Goal: Task Accomplishment & Management: Use online tool/utility

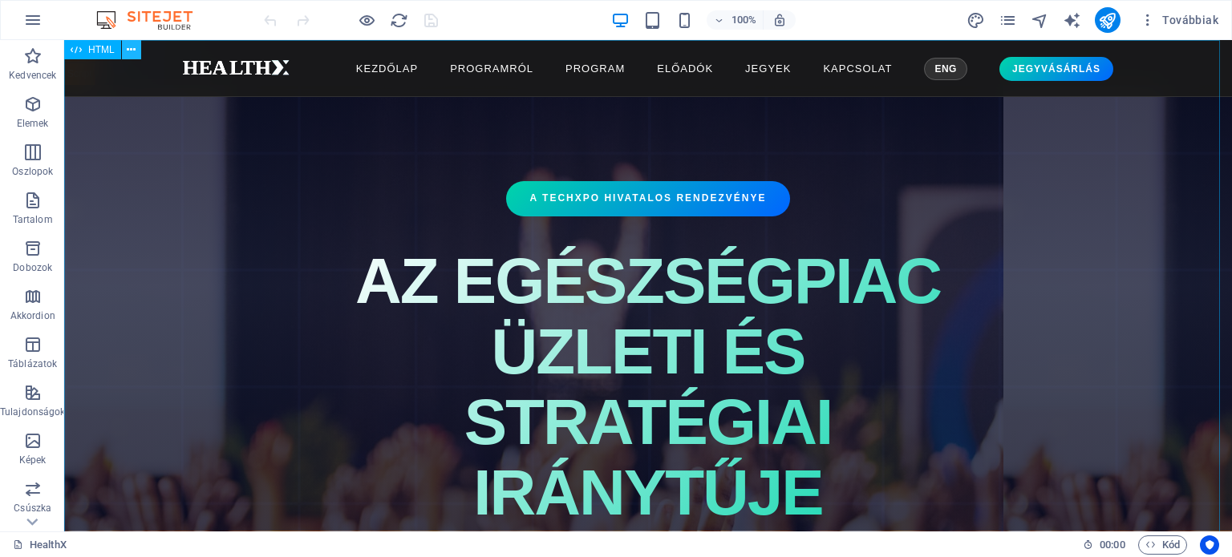
click at [134, 51] on icon at bounding box center [131, 50] width 9 height 17
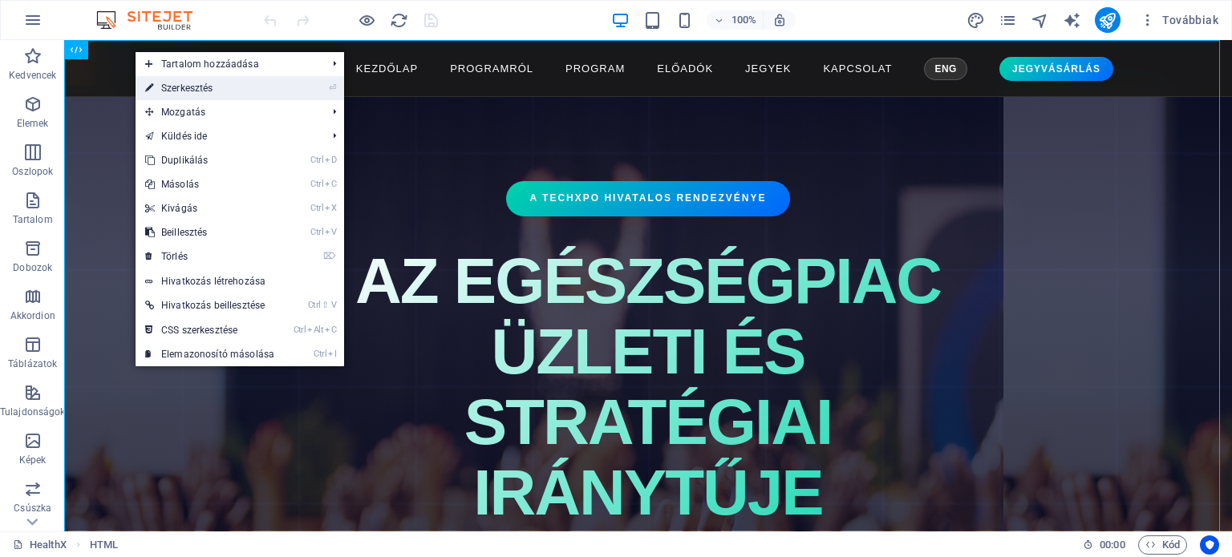
click at [165, 84] on link "⏎ Szerkesztés" at bounding box center [210, 88] width 148 height 24
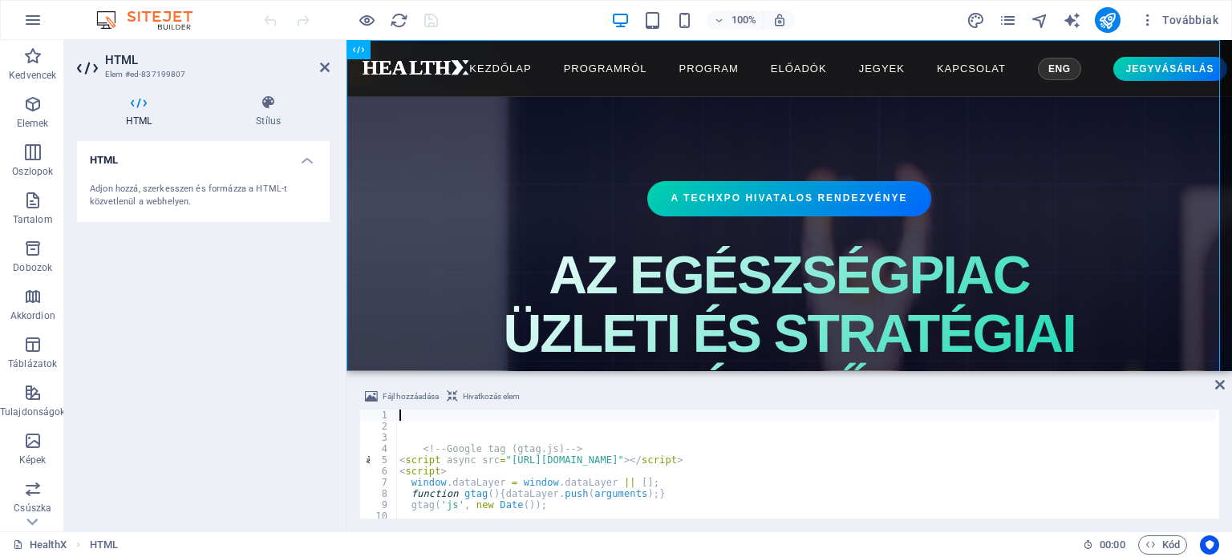
type textarea "</script>"
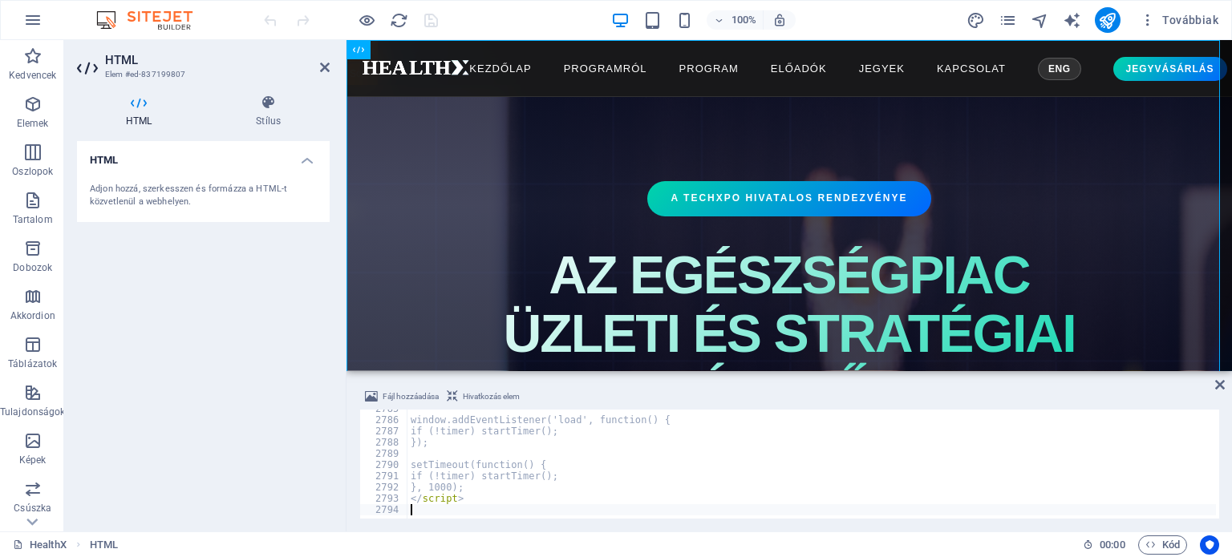
scroll to position [26167, 0]
click at [204, 385] on div "HTML Adjon hozzá, szerkesszen és formázza a HTML-t közvetlenül a webhelyen." at bounding box center [203, 330] width 253 height 378
click at [433, 20] on icon "save" at bounding box center [431, 20] width 18 height 18
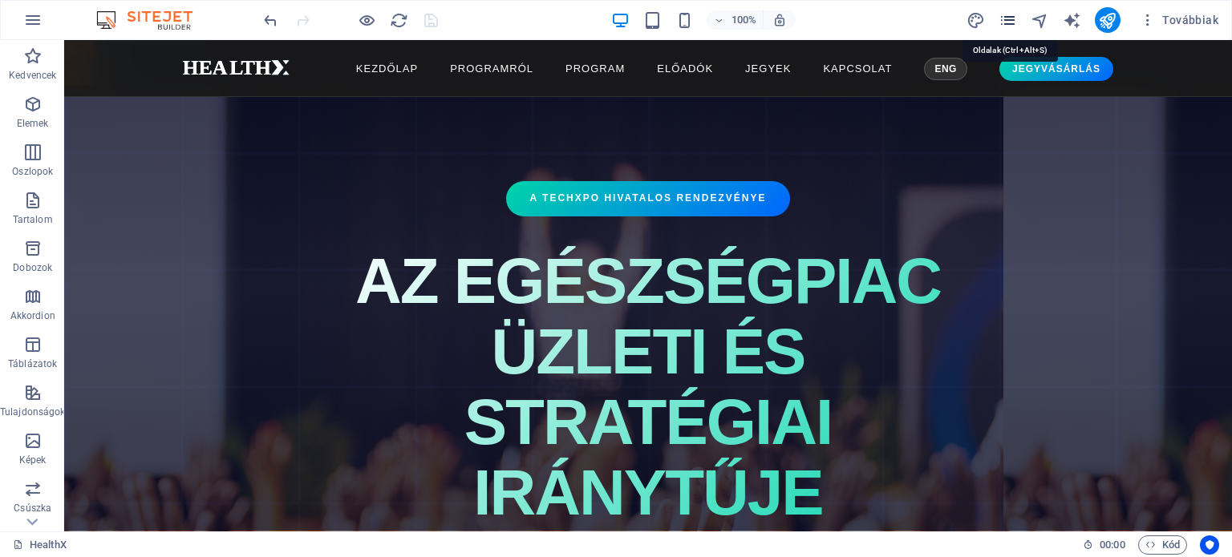
click at [1007, 18] on icon "pages" at bounding box center [1007, 20] width 18 height 18
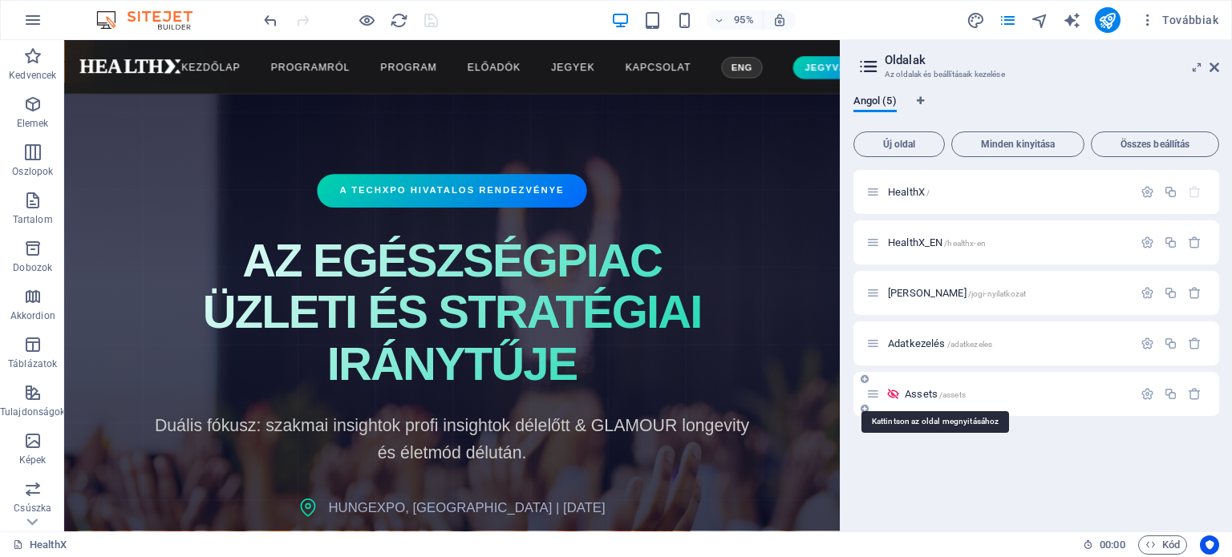
click at [924, 391] on span "Assets /assets" at bounding box center [934, 394] width 61 height 12
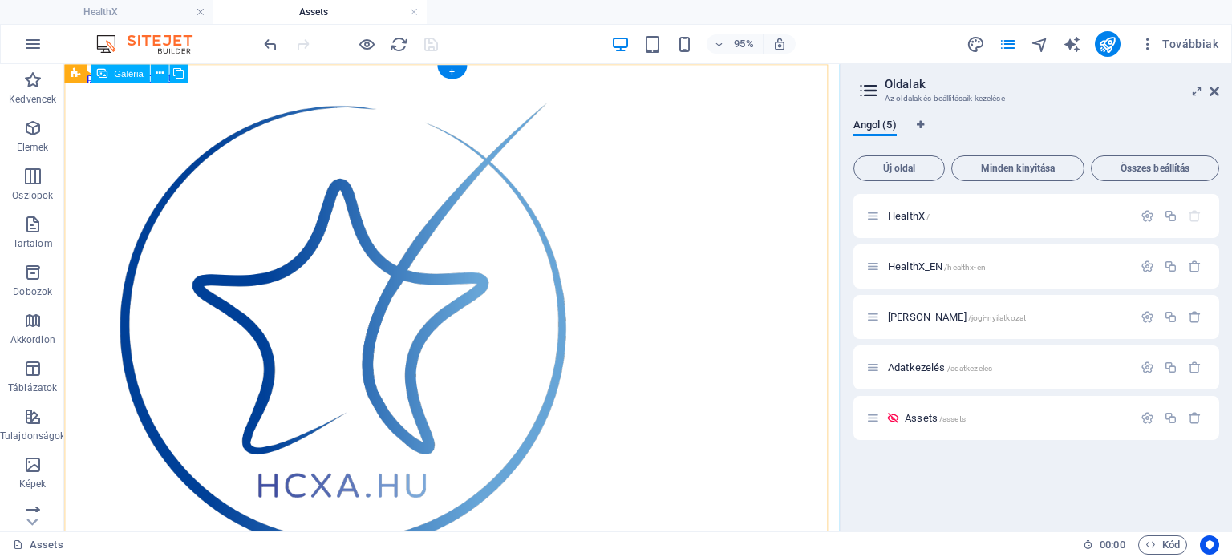
scroll to position [0, 0]
click at [127, 75] on span "Galéria" at bounding box center [129, 73] width 30 height 9
click at [190, 186] on li at bounding box center [423, 341] width 641 height 513
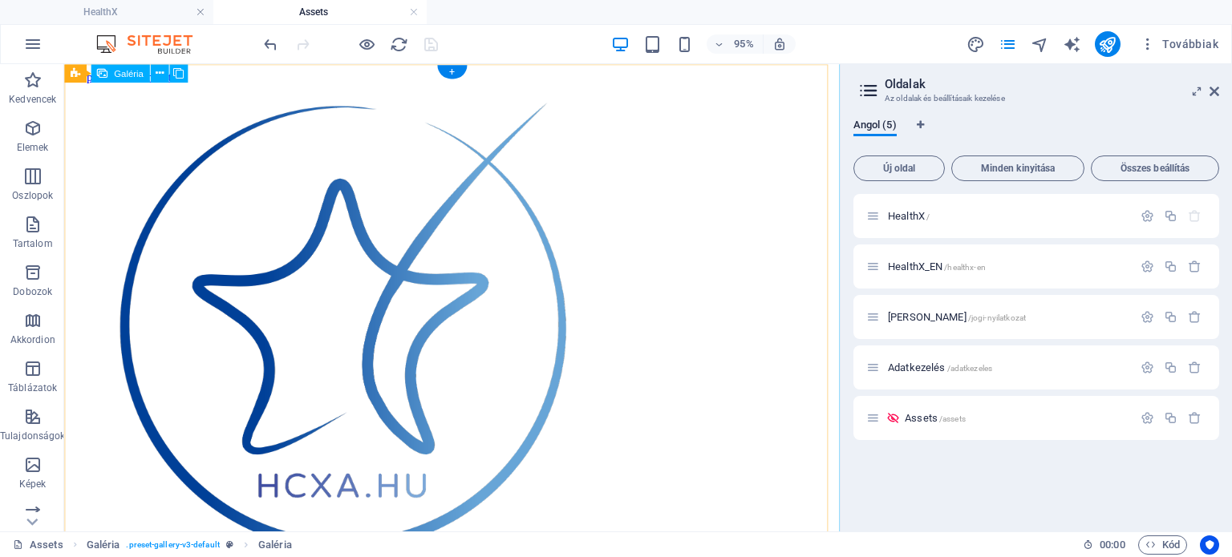
select select "4"
select select "px"
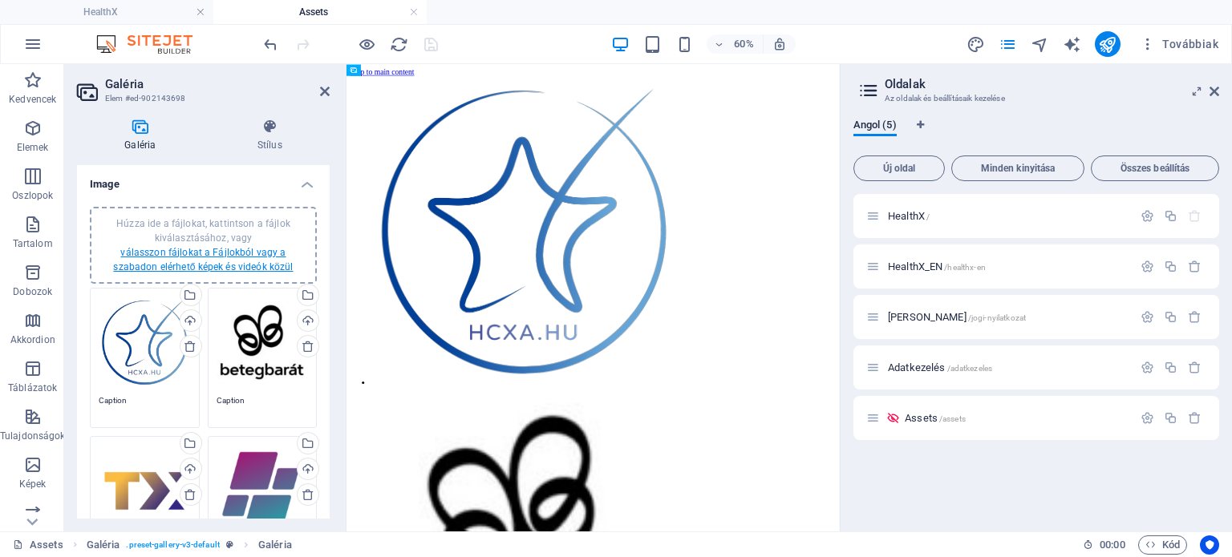
click at [187, 251] on link "válasszon fájlokat a Fájlokból vagy a szabadon elérhető képek és videók közül" at bounding box center [203, 260] width 180 height 26
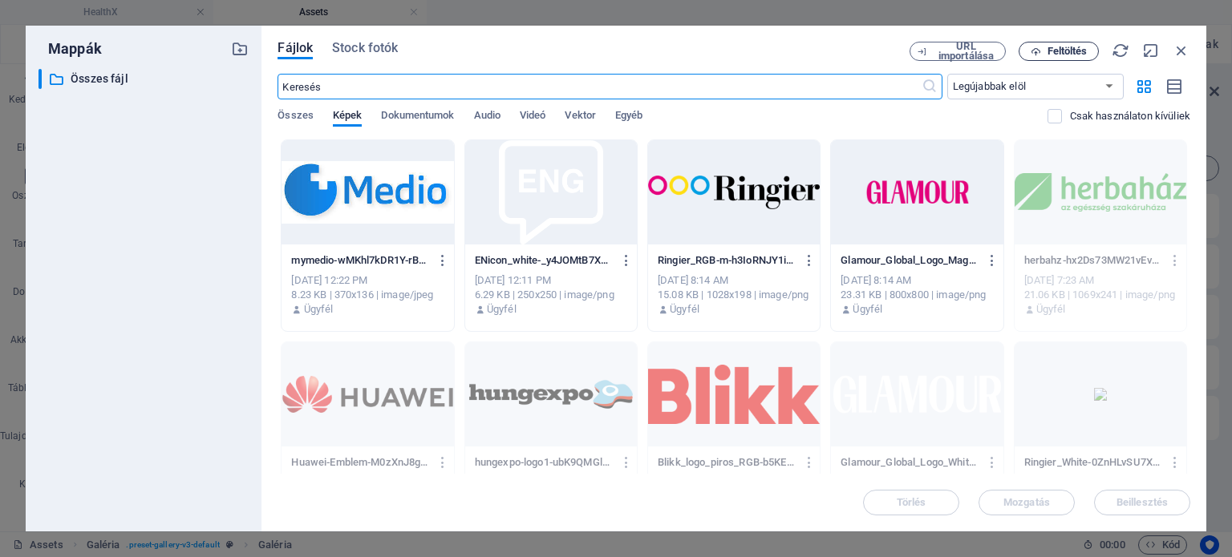
click at [1065, 53] on span "Feltöltés" at bounding box center [1067, 52] width 40 height 10
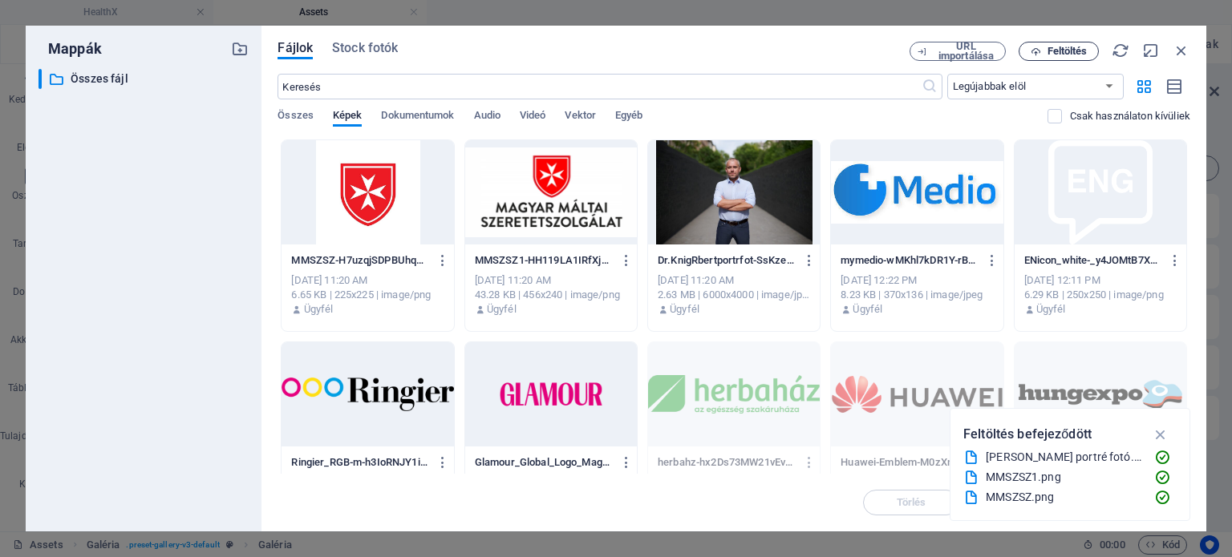
click at [1055, 49] on span "Feltöltés" at bounding box center [1067, 52] width 40 height 10
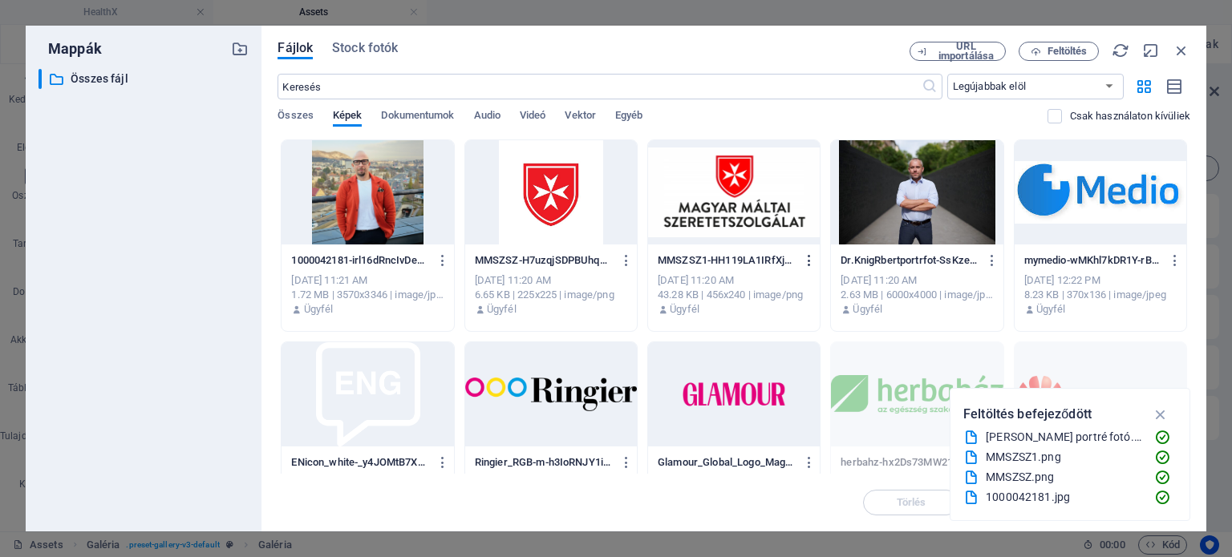
click at [809, 257] on icon "button" at bounding box center [809, 260] width 15 height 14
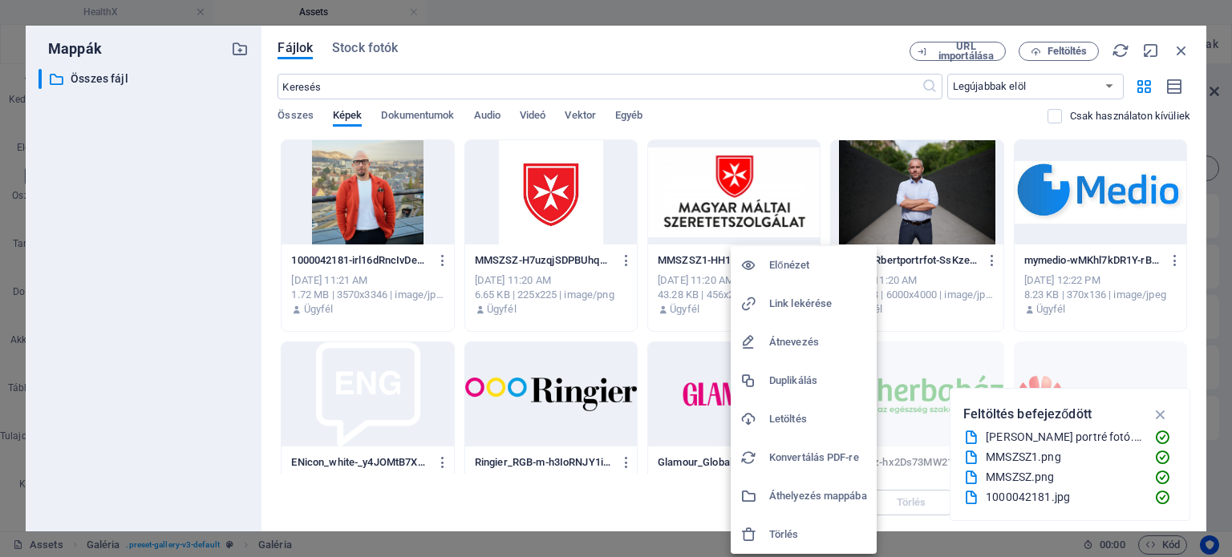
click at [810, 302] on h6 "Link lekérése" at bounding box center [818, 303] width 98 height 19
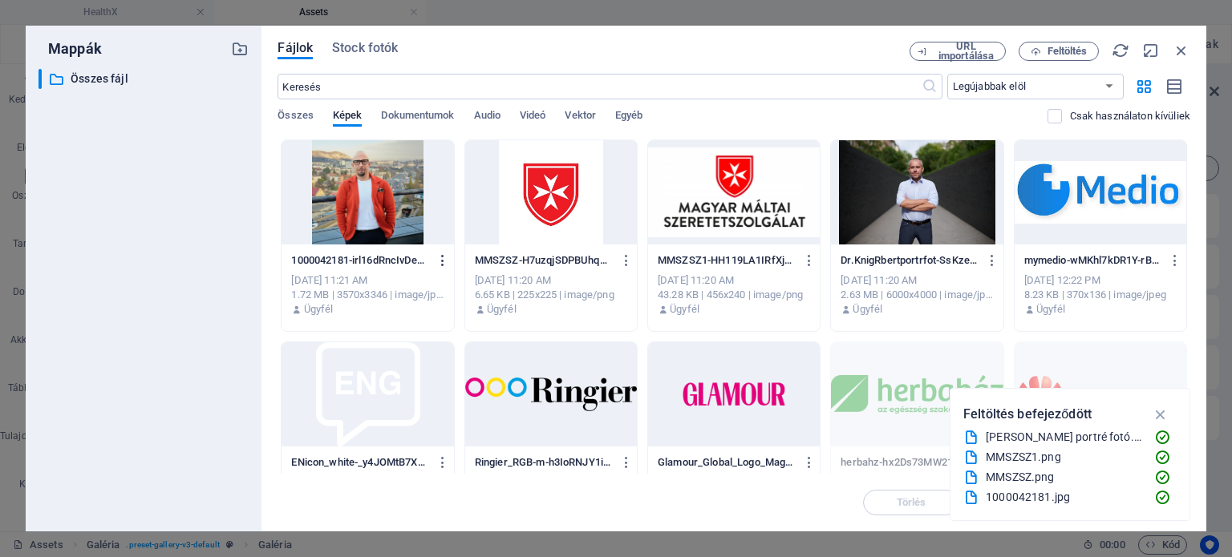
click at [443, 259] on icon "button" at bounding box center [442, 260] width 15 height 14
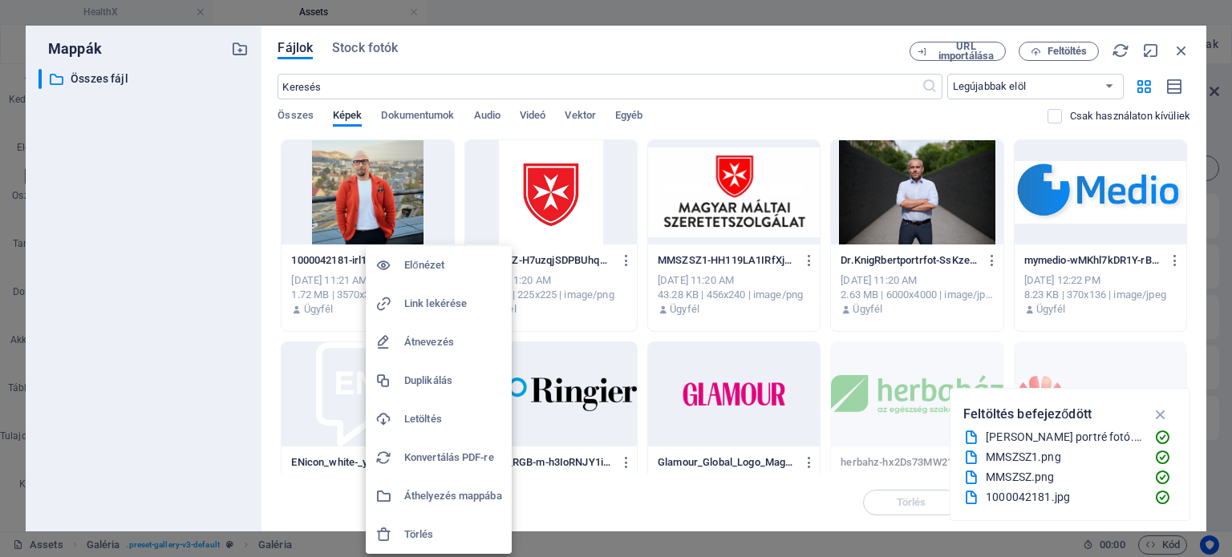
click at [443, 301] on h6 "Link lekérése" at bounding box center [453, 303] width 98 height 19
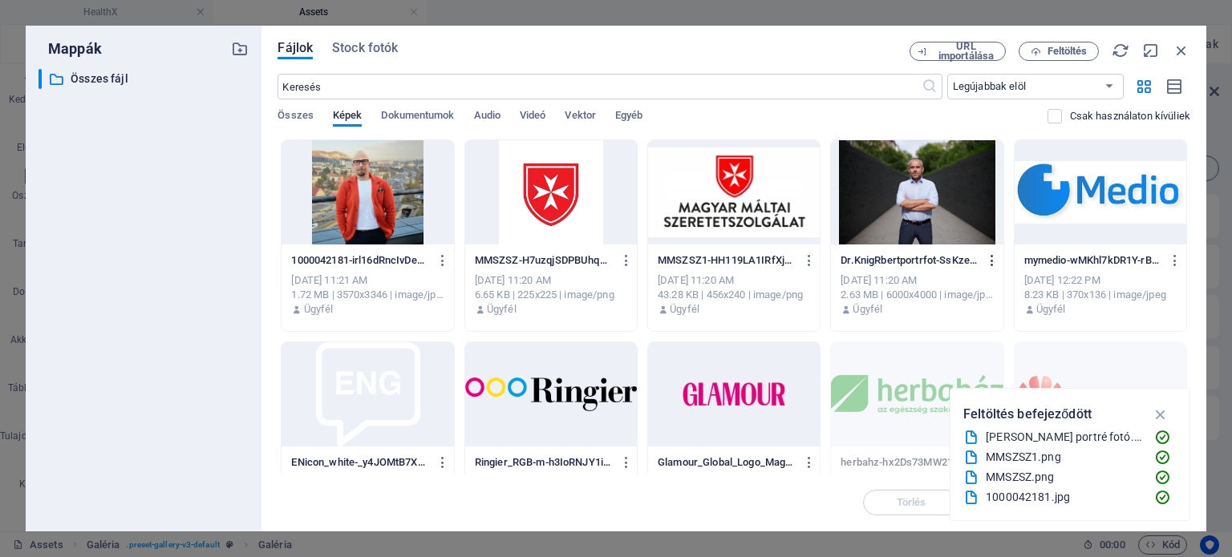
click at [988, 261] on icon "button" at bounding box center [992, 260] width 15 height 14
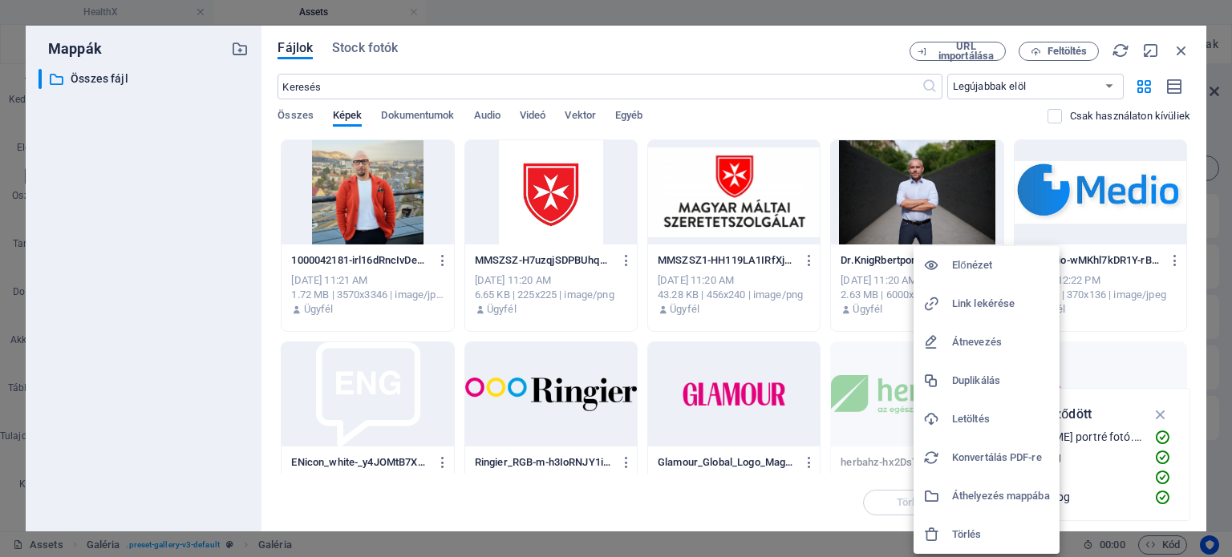
click at [978, 301] on h6 "Link lekérése" at bounding box center [1001, 303] width 98 height 19
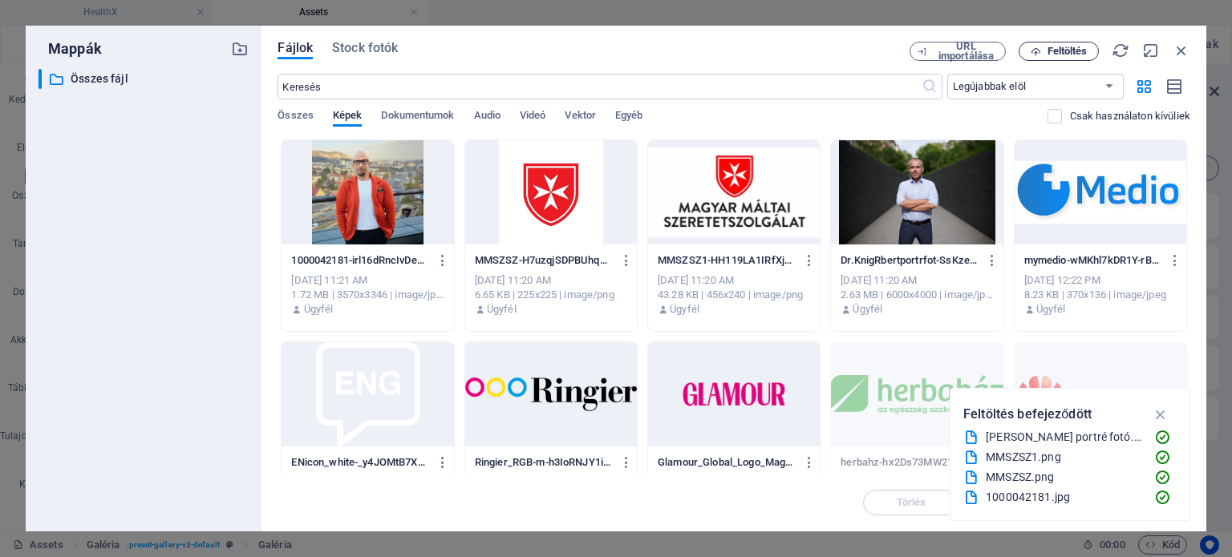
click at [1073, 47] on span "Feltöltés" at bounding box center [1067, 52] width 40 height 10
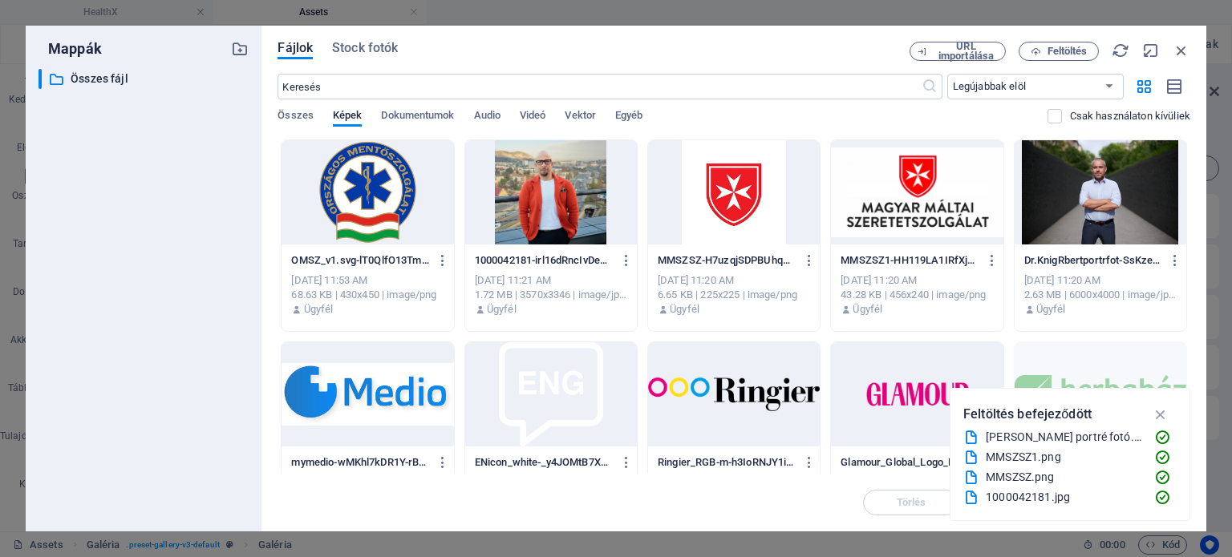
click at [827, 53] on div "Fájlok Stock fotók" at bounding box center [593, 51] width 632 height 18
click at [1183, 50] on icon "button" at bounding box center [1181, 51] width 18 height 18
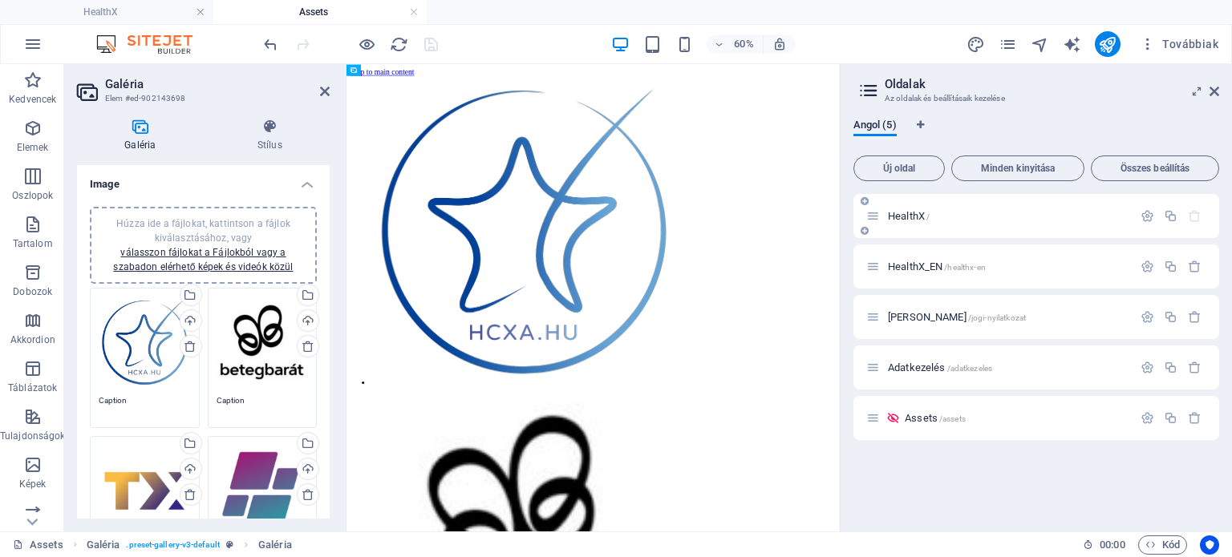
click at [929, 210] on div "HealthX /" at bounding box center [999, 216] width 266 height 18
click at [908, 213] on span "HealthX /" at bounding box center [909, 216] width 42 height 12
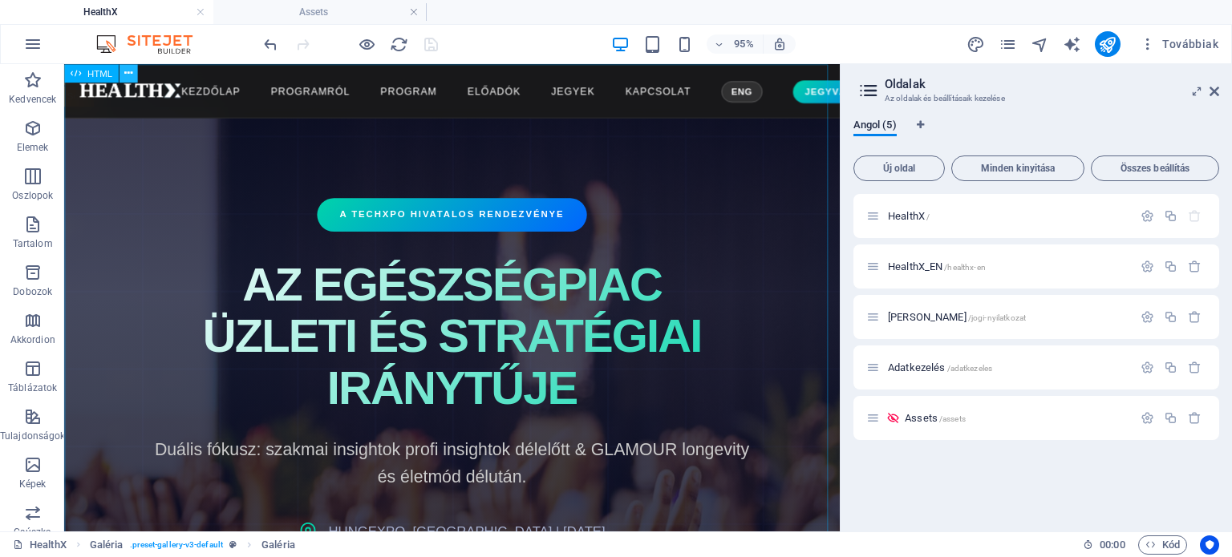
click at [127, 72] on icon at bounding box center [127, 73] width 8 height 16
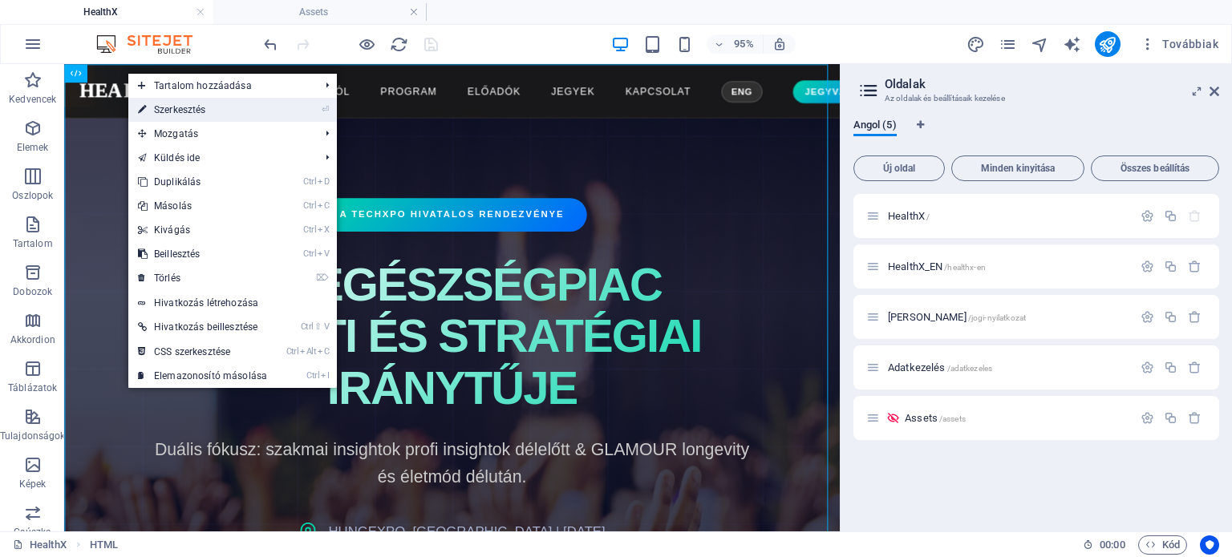
click at [165, 109] on link "⏎ Szerkesztés" at bounding box center [202, 110] width 148 height 24
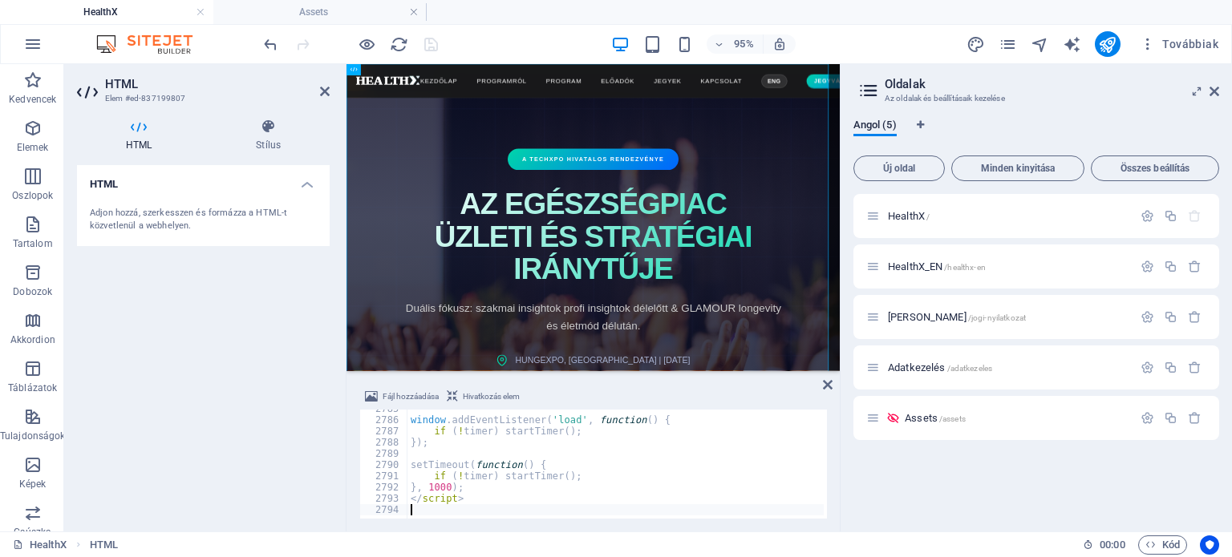
scroll to position [26167, 0]
type textarea "</script>"
click at [221, 374] on div "HTML Adjon hozzá, szerkesszen és formázza a HTML-t közvetlenül a webhelyen." at bounding box center [203, 342] width 253 height 354
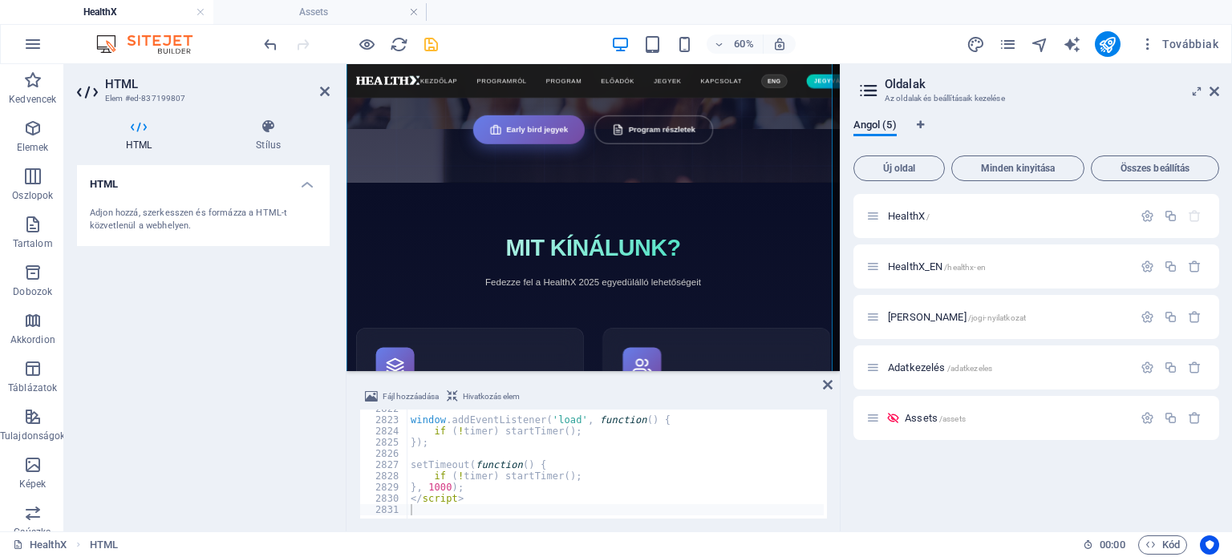
scroll to position [404, 0]
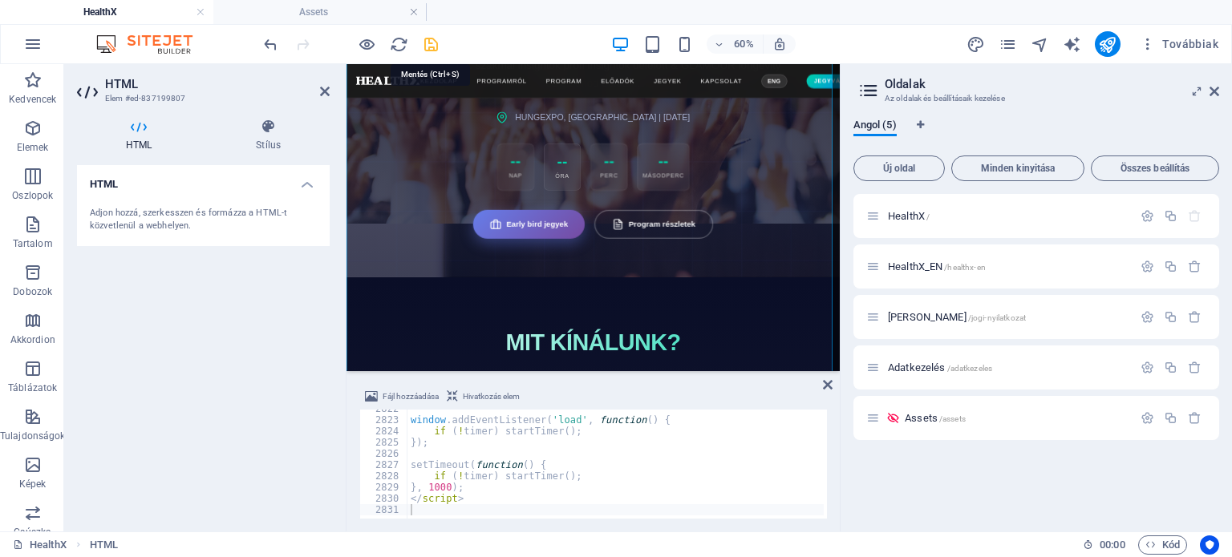
click at [429, 42] on icon "save" at bounding box center [431, 44] width 18 height 18
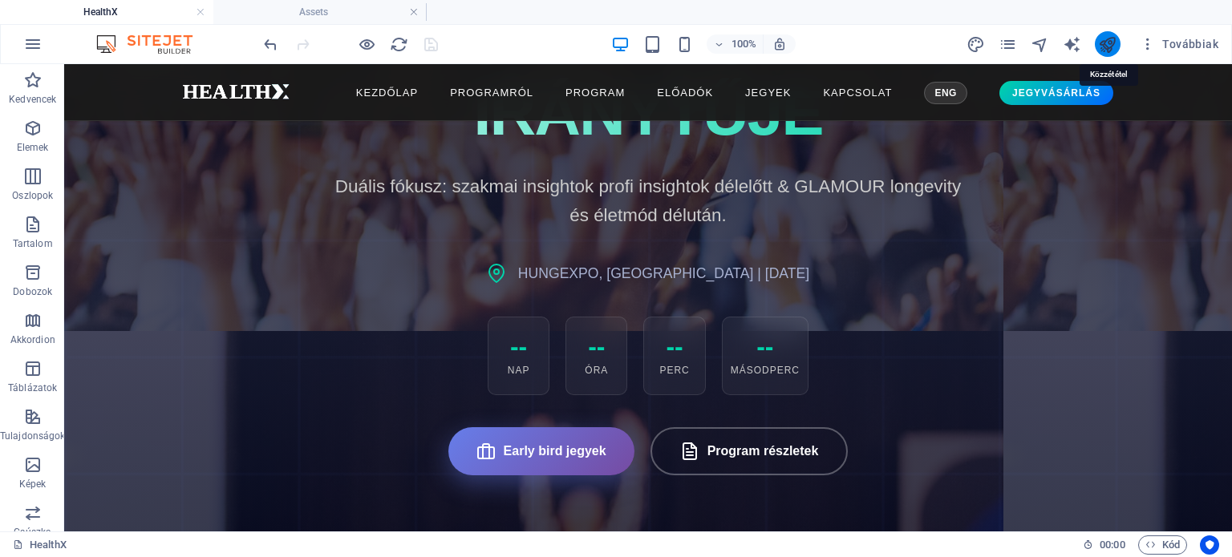
click at [1108, 41] on icon "publish" at bounding box center [1107, 44] width 18 height 18
